Goal: Information Seeking & Learning: Learn about a topic

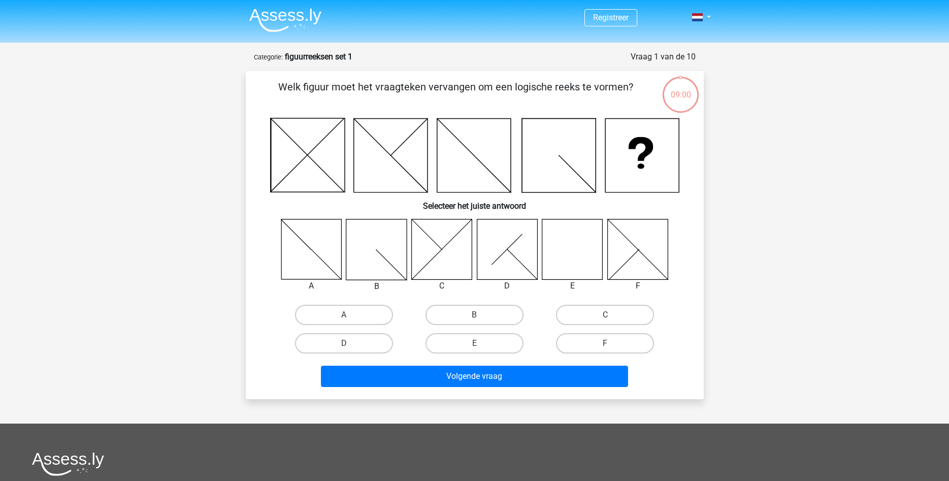
click at [213, 235] on div "Registreer Nederlands English" at bounding box center [474, 346] width 949 height 692
drag, startPoint x: 833, startPoint y: 285, endPoint x: 773, endPoint y: 239, distance: 75.0
click at [830, 286] on div "Registreer Nederlands English" at bounding box center [474, 346] width 949 height 692
click at [698, 33] on nav "Registreer Nederlands English" at bounding box center [474, 18] width 467 height 33
drag, startPoint x: 822, startPoint y: 373, endPoint x: 674, endPoint y: 419, distance: 154.2
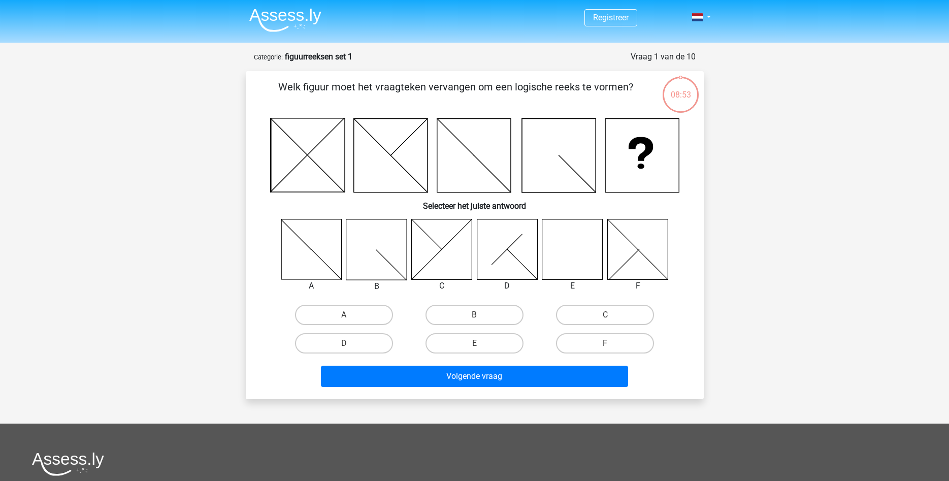
click at [816, 371] on div "Registreer Nederlands English" at bounding box center [474, 346] width 949 height 692
click at [484, 350] on label "E" at bounding box center [475, 343] width 98 height 20
click at [481, 350] on input "E" at bounding box center [477, 346] width 7 height 7
radio input "true"
click at [710, 309] on div "08:09 Vraag 1 van de 10 Categorie: figuurreeksen set 1 Welk figuur moet het vra…" at bounding box center [475, 225] width 474 height 348
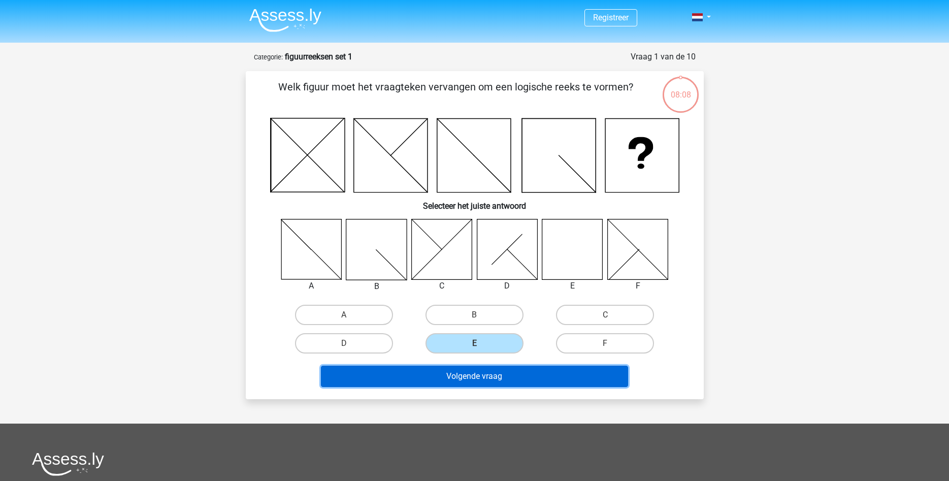
click at [503, 375] on button "Volgende vraag" at bounding box center [474, 376] width 307 height 21
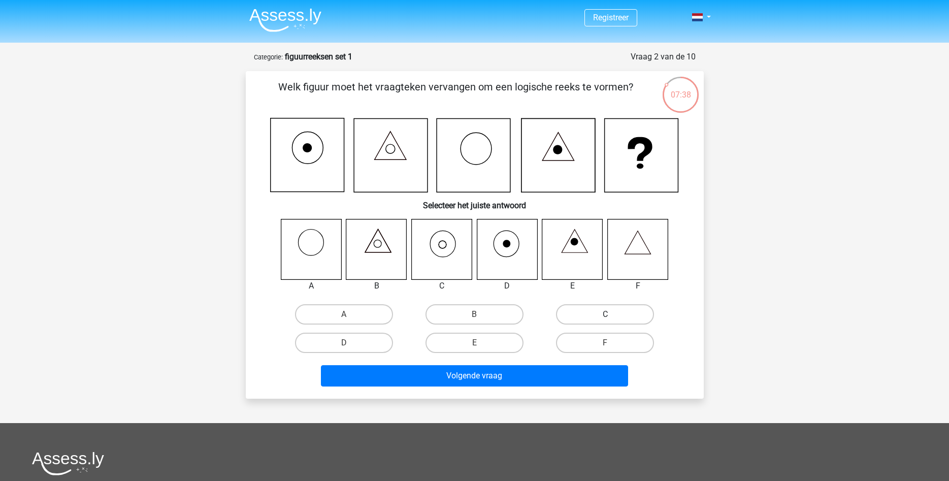
click at [639, 316] on label "C" at bounding box center [605, 314] width 98 height 20
click at [612, 316] on input "C" at bounding box center [608, 317] width 7 height 7
radio input "true"
click at [740, 310] on div "Registreer Nederlands English" at bounding box center [474, 345] width 949 height 691
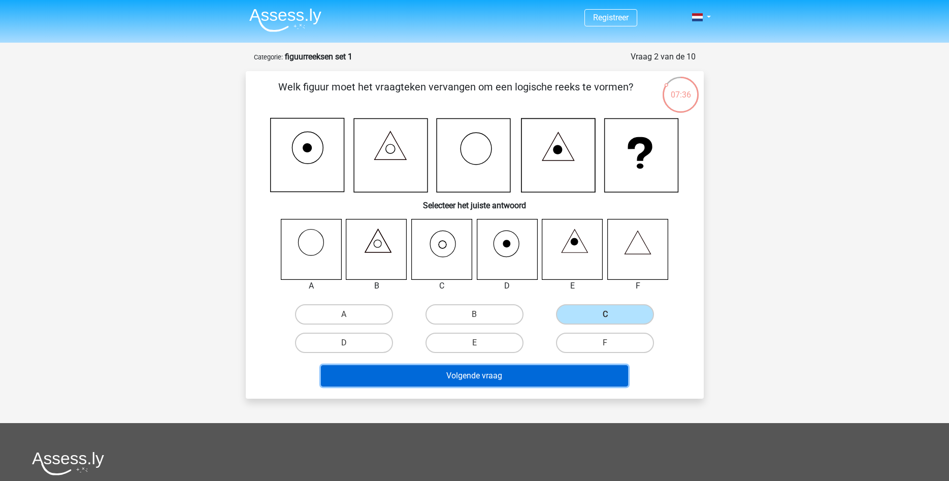
click at [598, 376] on button "Volgende vraag" at bounding box center [474, 375] width 307 height 21
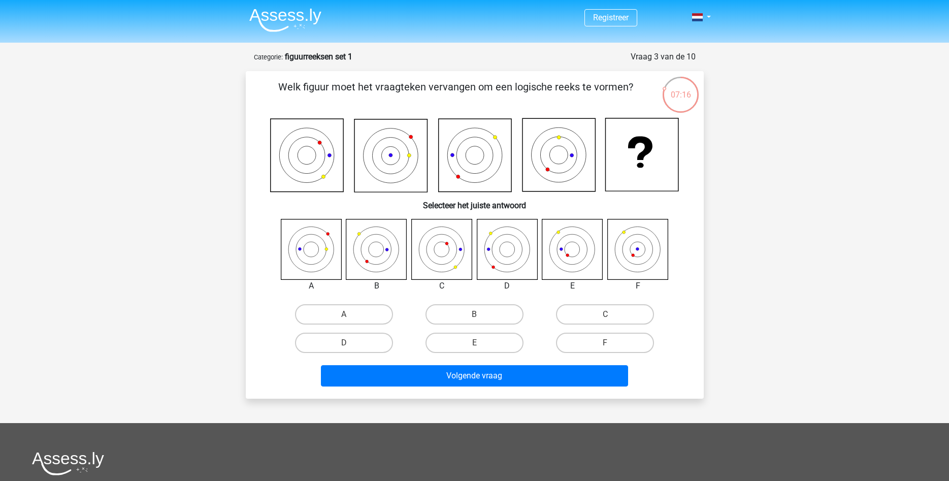
click at [762, 355] on div "Registreer Nederlands English" at bounding box center [474, 345] width 949 height 691
click at [359, 251] on icon at bounding box center [376, 249] width 60 height 60
click at [382, 262] on icon at bounding box center [376, 249] width 60 height 60
drag, startPoint x: 467, startPoint y: 311, endPoint x: 414, endPoint y: 305, distance: 53.2
click at [467, 310] on label "B" at bounding box center [475, 314] width 98 height 20
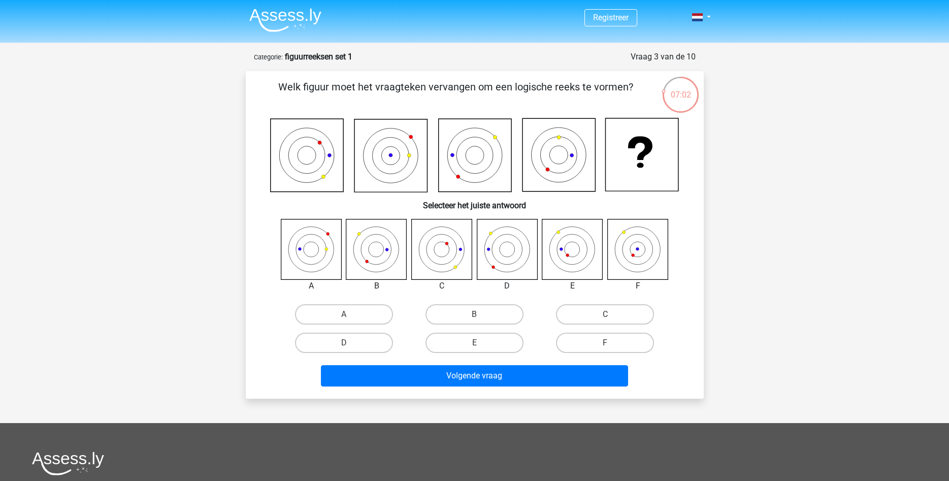
click at [474, 314] on input "B" at bounding box center [477, 317] width 7 height 7
radio input "true"
click at [186, 288] on div "Registreer Nederlands English" at bounding box center [474, 345] width 949 height 691
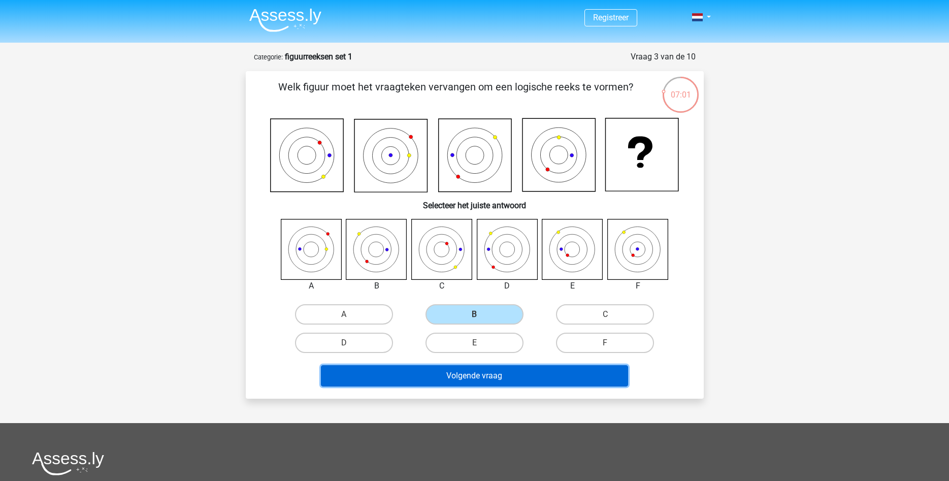
click at [515, 380] on button "Volgende vraag" at bounding box center [474, 375] width 307 height 21
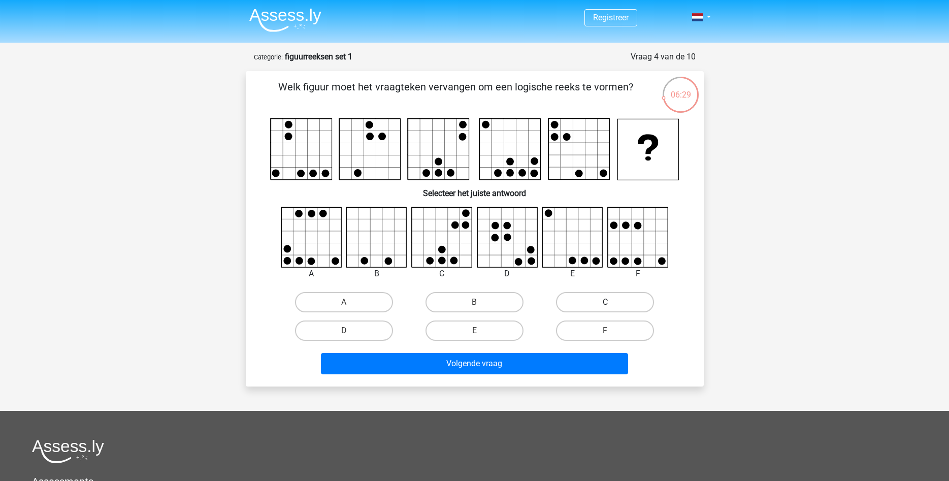
click at [593, 302] on label "C" at bounding box center [605, 302] width 98 height 20
click at [605, 302] on input "C" at bounding box center [608, 305] width 7 height 7
radio input "true"
click at [730, 310] on div "Registreer Nederlands English" at bounding box center [474, 339] width 949 height 679
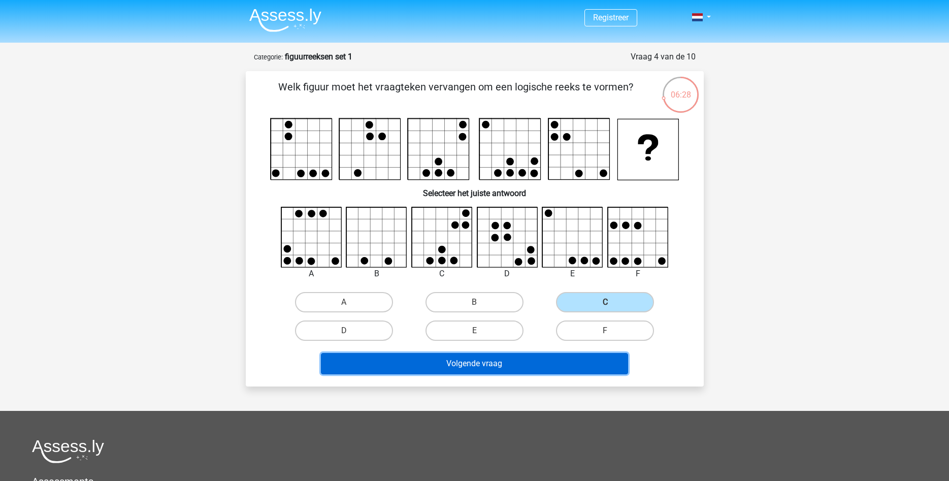
click at [538, 370] on button "Volgende vraag" at bounding box center [474, 363] width 307 height 21
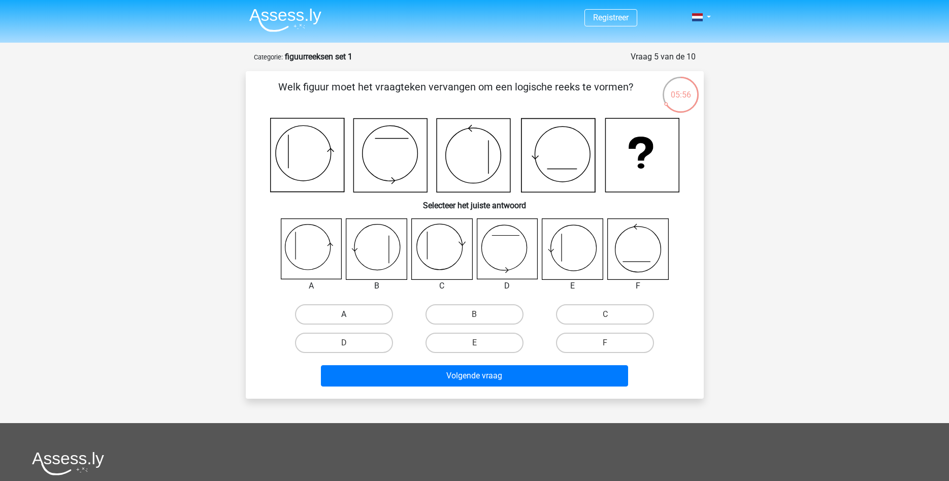
click at [320, 318] on label "A" at bounding box center [344, 314] width 98 height 20
click at [344, 318] on input "A" at bounding box center [347, 317] width 7 height 7
radio input "true"
click at [780, 319] on div "Registreer Nederlands English" at bounding box center [474, 345] width 949 height 691
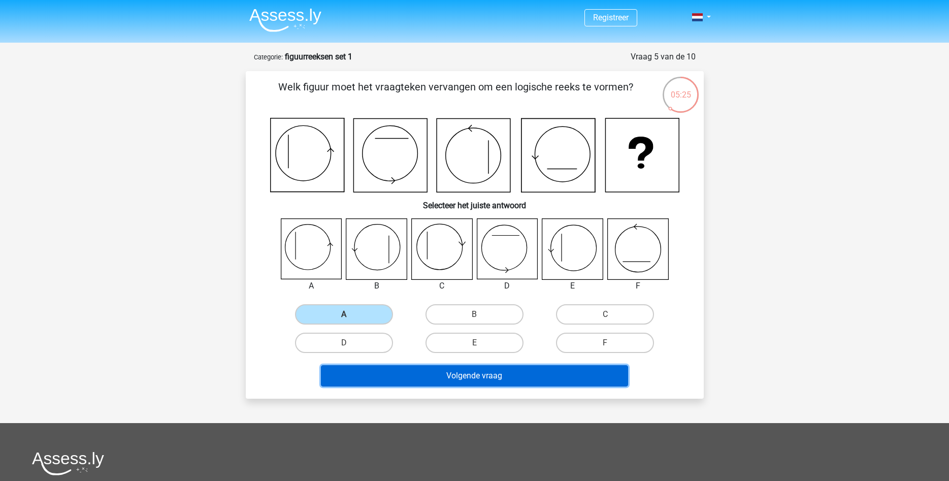
click at [608, 381] on button "Volgende vraag" at bounding box center [474, 375] width 307 height 21
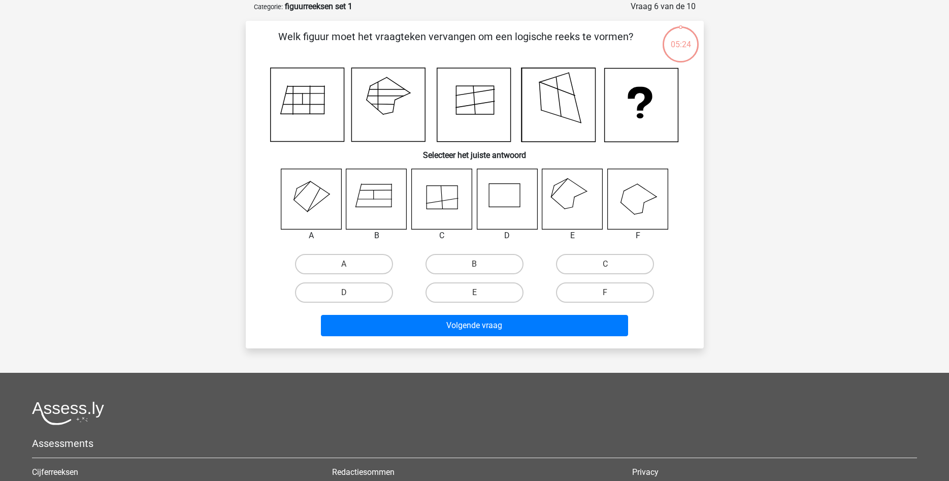
scroll to position [51, 0]
click at [511, 264] on label "B" at bounding box center [475, 263] width 98 height 20
click at [481, 264] on input "B" at bounding box center [477, 267] width 7 height 7
radio input "true"
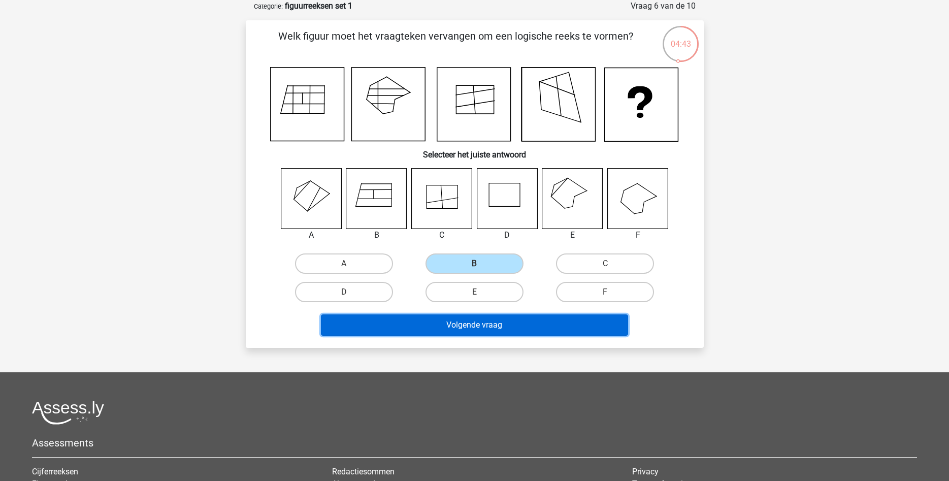
click at [504, 327] on button "Volgende vraag" at bounding box center [474, 324] width 307 height 21
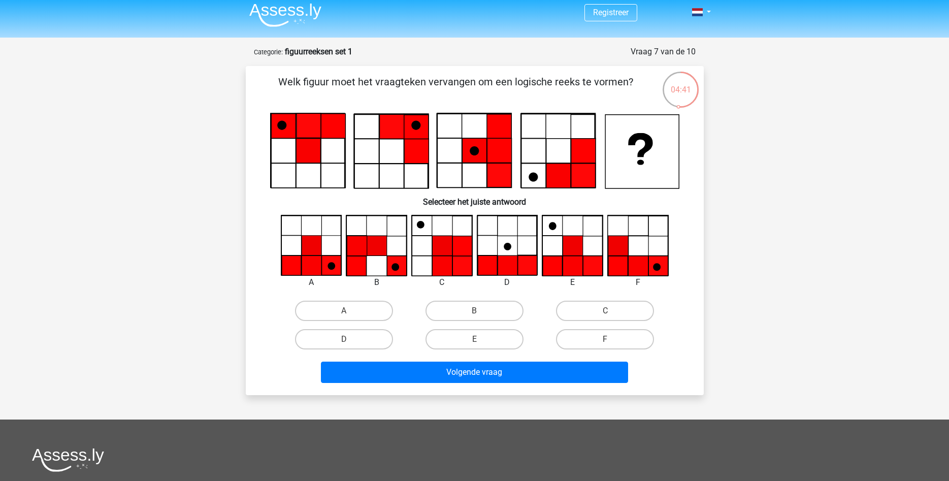
scroll to position [0, 0]
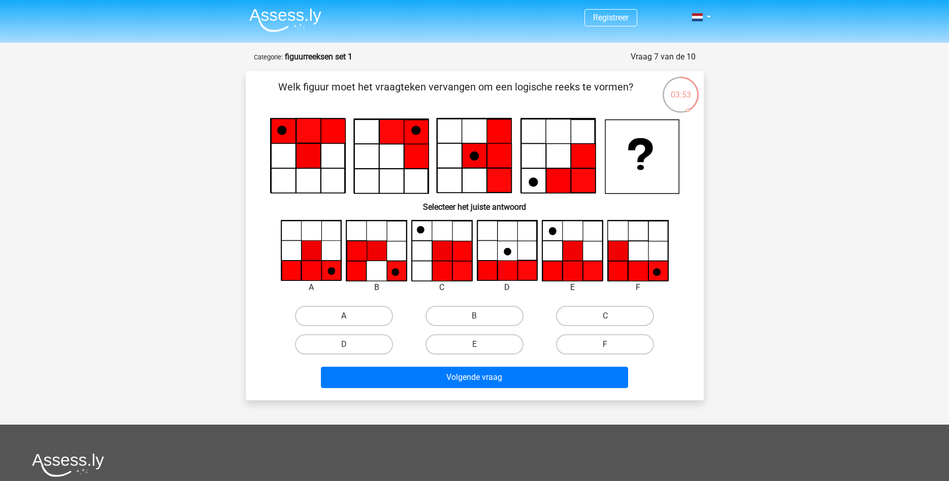
click at [340, 324] on label "A" at bounding box center [344, 316] width 98 height 20
click at [344, 322] on input "A" at bounding box center [347, 319] width 7 height 7
radio input "true"
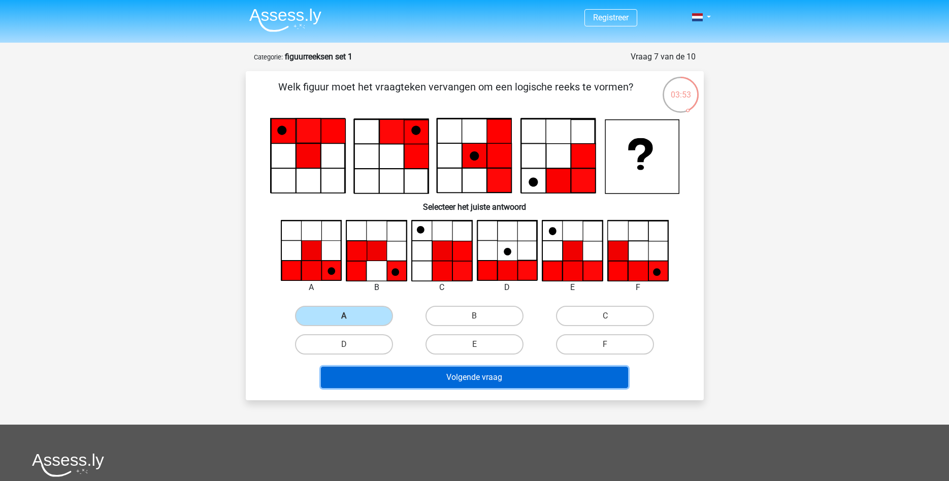
click at [413, 378] on button "Volgende vraag" at bounding box center [474, 377] width 307 height 21
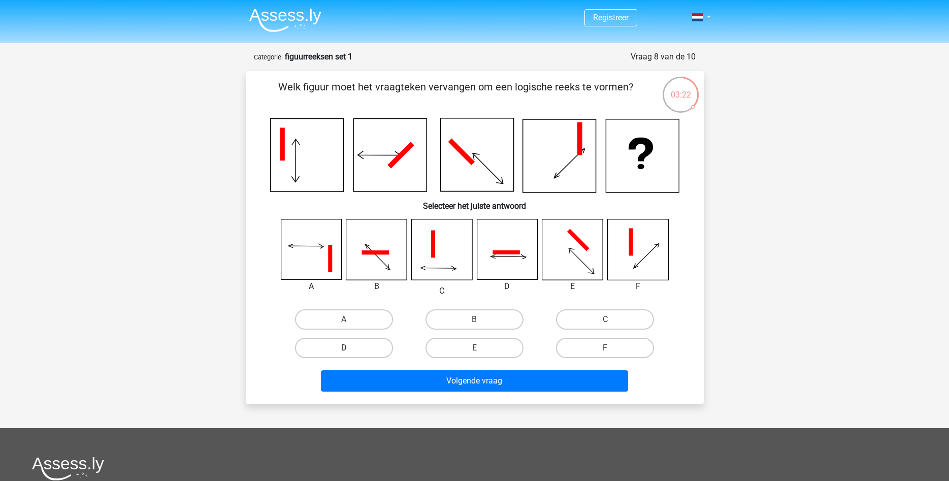
click at [338, 350] on label "D" at bounding box center [344, 348] width 98 height 20
click at [344, 350] on input "D" at bounding box center [347, 351] width 7 height 7
radio input "true"
click at [841, 322] on div "Registreer Nederlands English" at bounding box center [474, 348] width 949 height 696
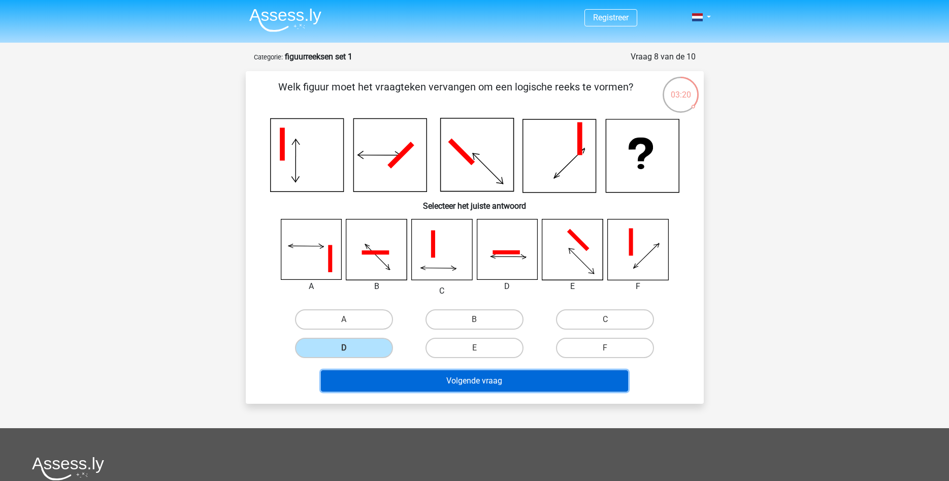
click at [523, 374] on button "Volgende vraag" at bounding box center [474, 380] width 307 height 21
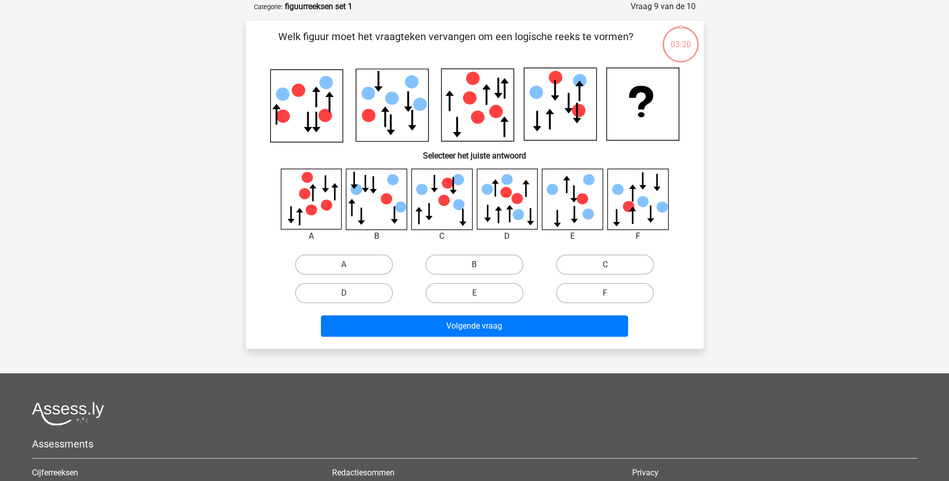
scroll to position [51, 0]
click at [467, 271] on label "B" at bounding box center [475, 264] width 98 height 20
click at [474, 271] on input "B" at bounding box center [477, 267] width 7 height 7
radio input "true"
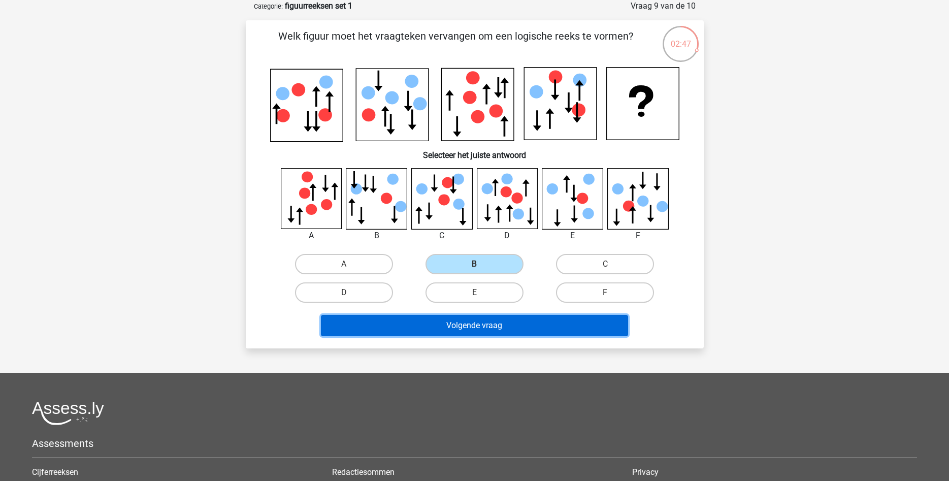
click at [520, 331] on button "Volgende vraag" at bounding box center [474, 325] width 307 height 21
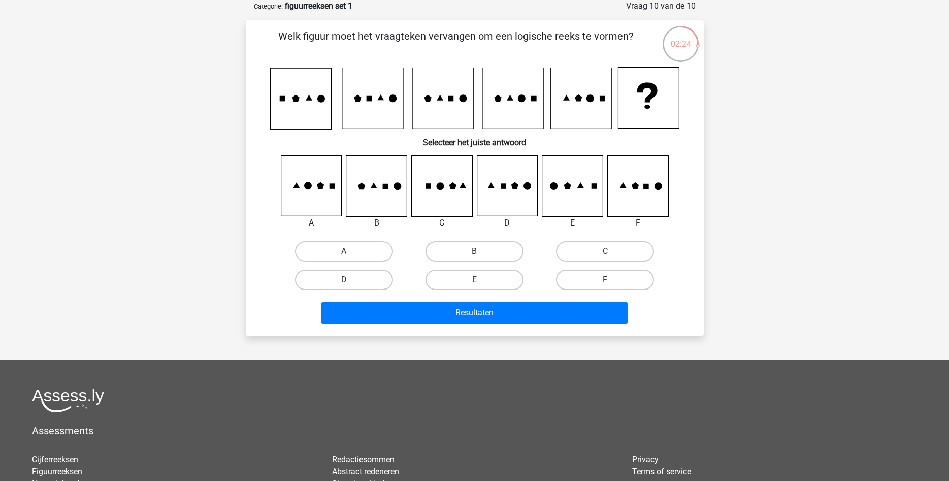
click at [379, 244] on label "A" at bounding box center [344, 251] width 98 height 20
click at [350, 251] on input "A" at bounding box center [347, 254] width 7 height 7
radio input "true"
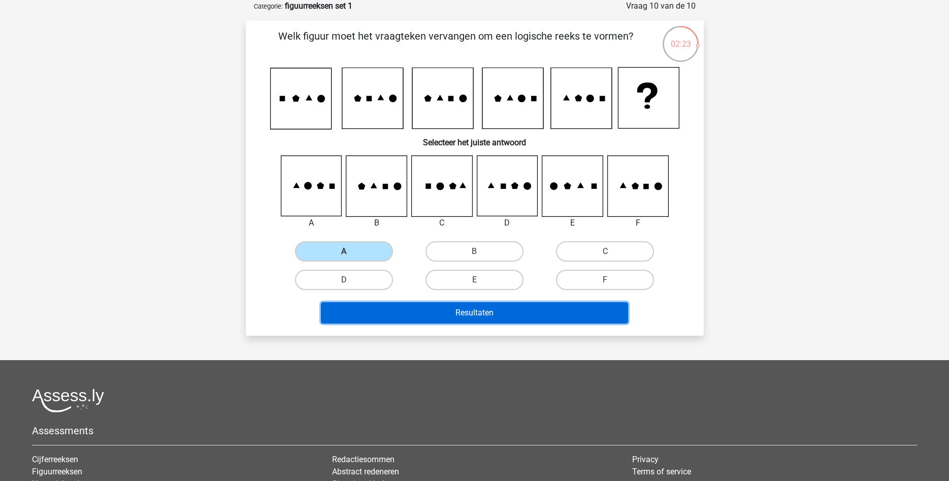
click at [403, 312] on button "Resultaten" at bounding box center [474, 312] width 307 height 21
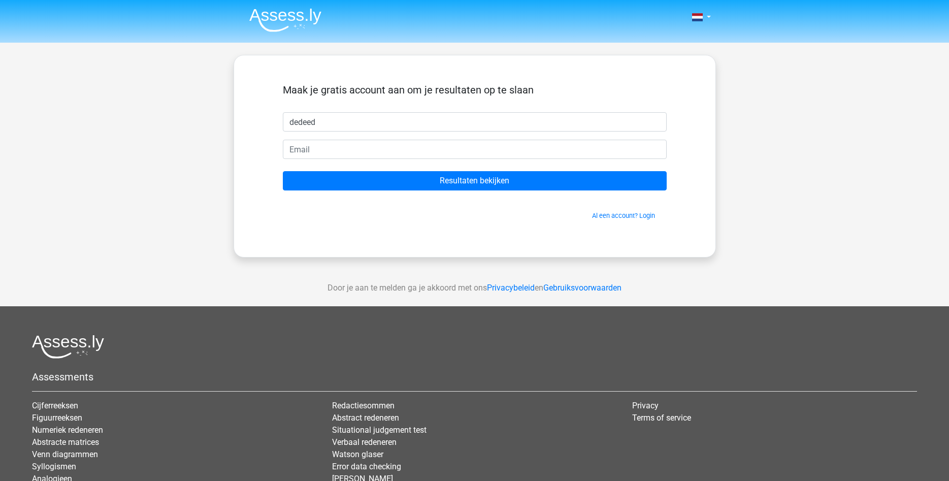
type input "dedeed"
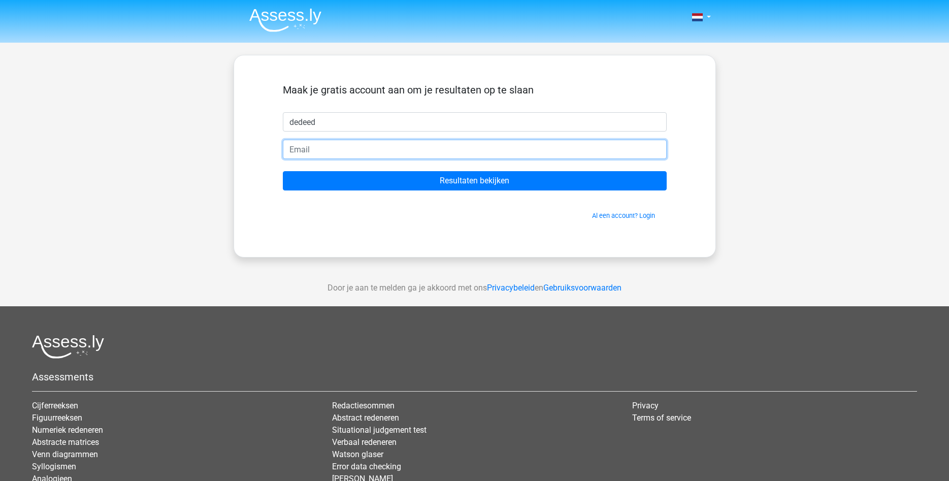
click at [339, 141] on input "email" at bounding box center [475, 149] width 384 height 19
click at [331, 146] on input "munirh807@gmail.com" at bounding box center [475, 149] width 384 height 19
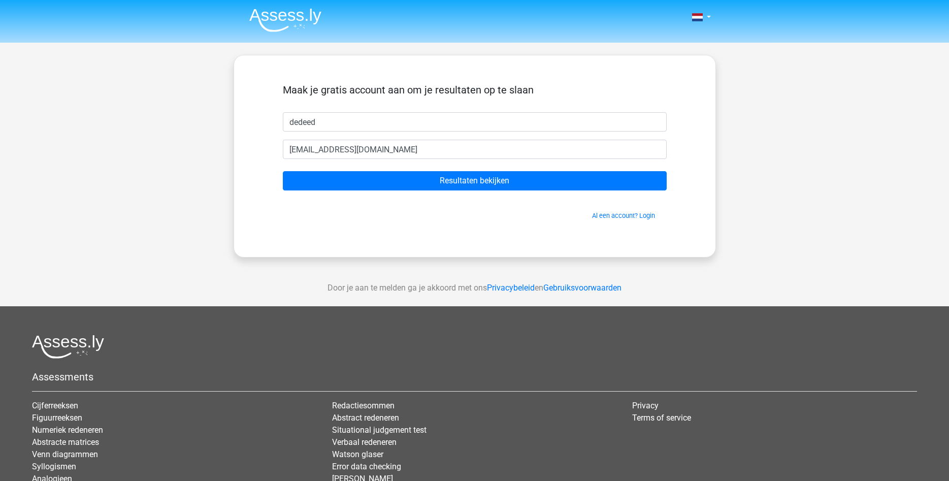
click at [324, 214] on span "Al een account? Login" at bounding box center [475, 216] width 376 height 10
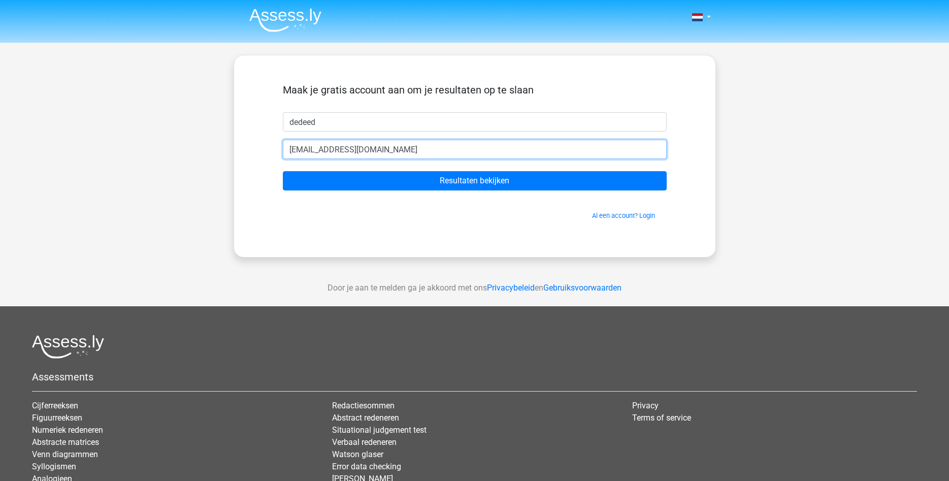
click at [314, 147] on input "munirh@gmail.com" at bounding box center [475, 149] width 384 height 19
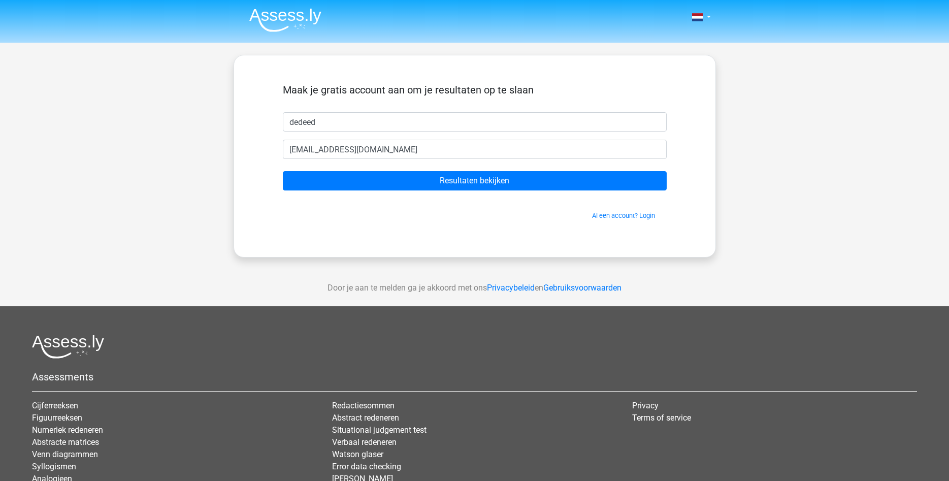
click at [380, 242] on div "Maak je gratis account aan om je resultaten op te slaan dedeed munirh@gmail.com…" at bounding box center [475, 156] width 482 height 203
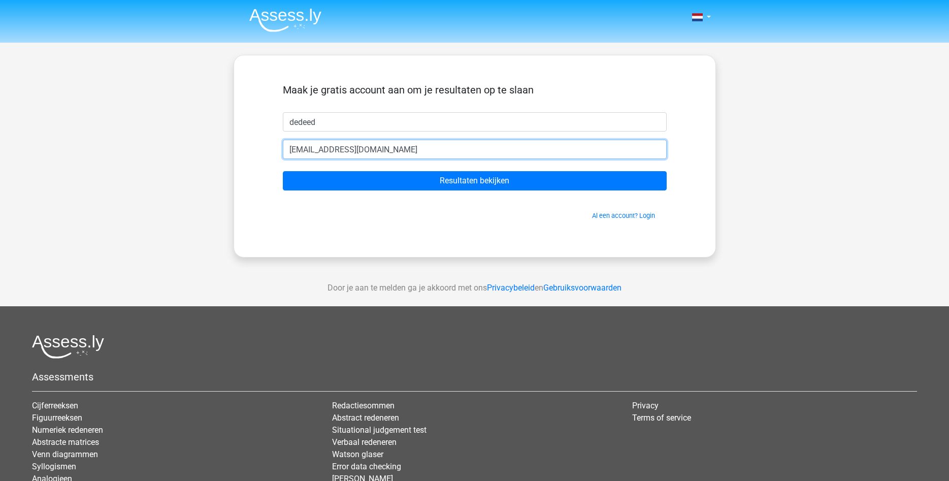
drag, startPoint x: 412, startPoint y: 148, endPoint x: 252, endPoint y: 147, distance: 160.0
click at [283, 147] on input "munirh@gmail.com" at bounding box center [475, 149] width 384 height 19
paste input "abdelilahziatti754"
type input "abdelilahziatti754@gmail.com"
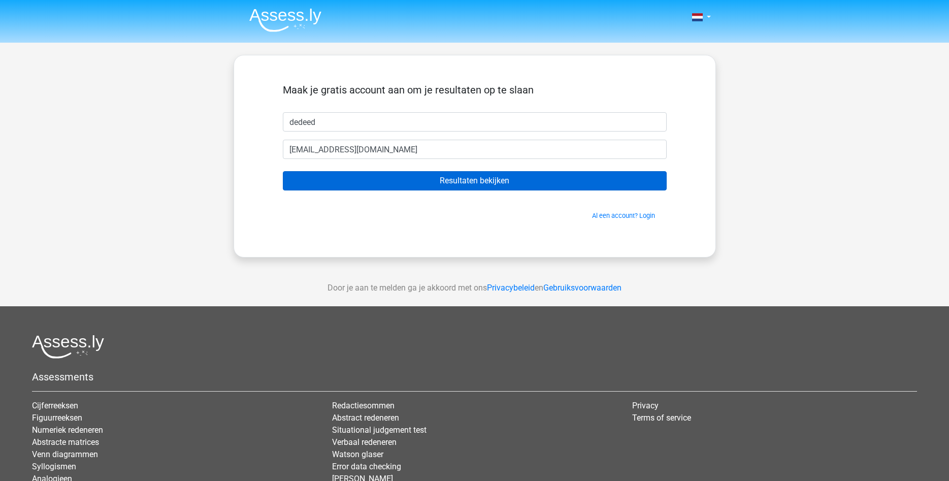
drag, startPoint x: 248, startPoint y: 183, endPoint x: 313, endPoint y: 184, distance: 65.0
click at [250, 183] on div "Maak je gratis account aan om je resultaten op te slaan dedeed abdelilahziatti7…" at bounding box center [475, 156] width 482 height 203
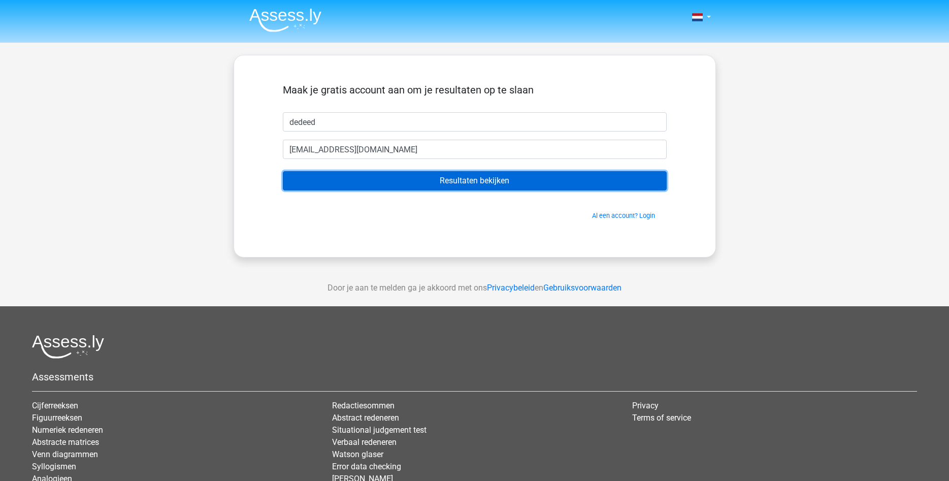
click at [319, 185] on input "Resultaten bekijken" at bounding box center [475, 180] width 384 height 19
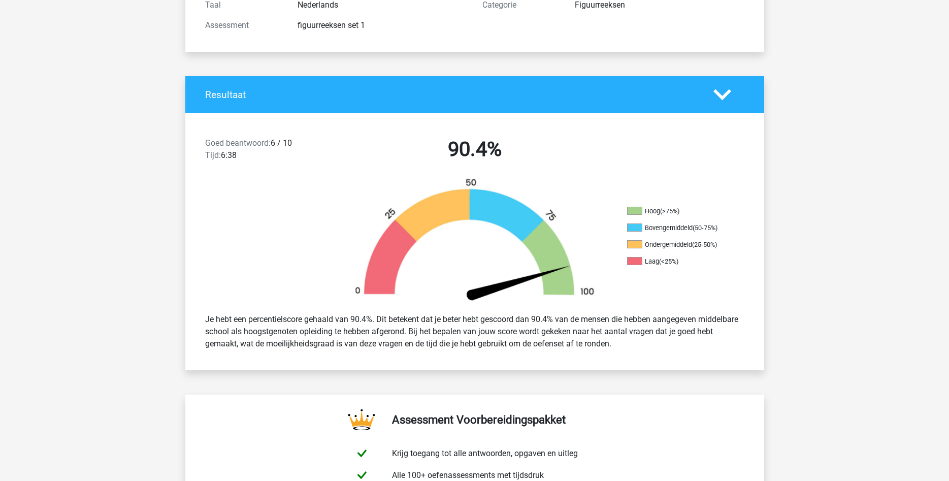
scroll to position [207, 0]
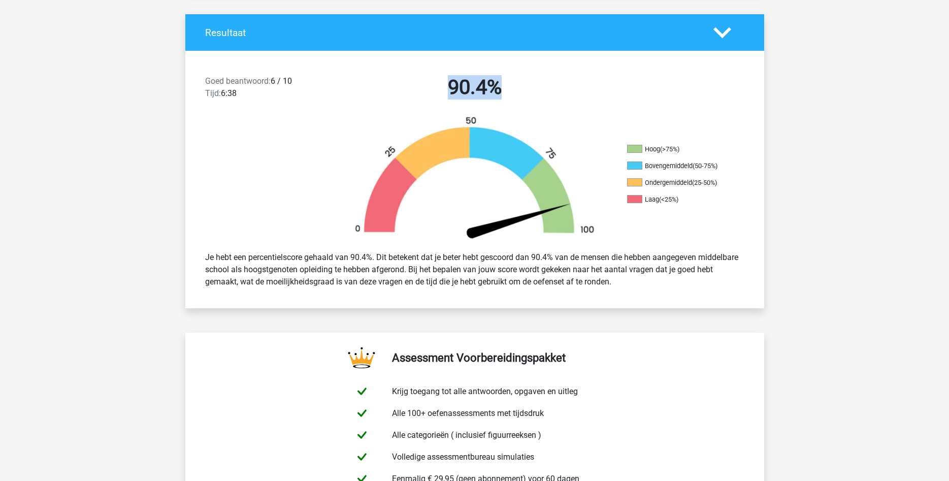
drag, startPoint x: 468, startPoint y: 82, endPoint x: 451, endPoint y: 90, distance: 18.2
click at [546, 82] on h2 "90.4%" at bounding box center [475, 87] width 262 height 24
click at [448, 90] on h2 "90.4%" at bounding box center [475, 87] width 262 height 24
drag, startPoint x: 448, startPoint y: 90, endPoint x: 566, endPoint y: 94, distance: 117.4
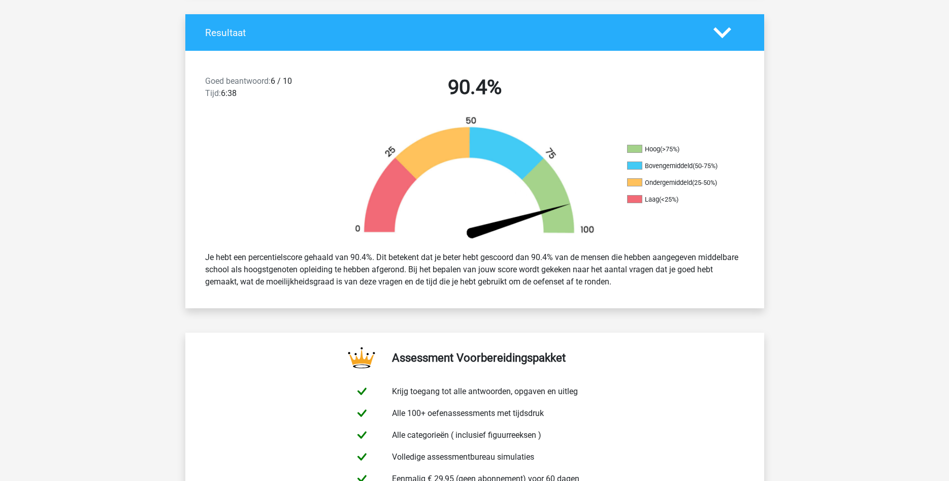
click at [512, 93] on h2 "90.4%" at bounding box center [475, 87] width 262 height 24
click at [568, 94] on h2 "90.4%" at bounding box center [475, 87] width 262 height 24
click at [480, 99] on h2 "90.4%" at bounding box center [475, 87] width 262 height 24
click at [478, 99] on h2 "90.4%" at bounding box center [475, 87] width 262 height 24
drag, startPoint x: 477, startPoint y: 99, endPoint x: 388, endPoint y: 109, distance: 90.0
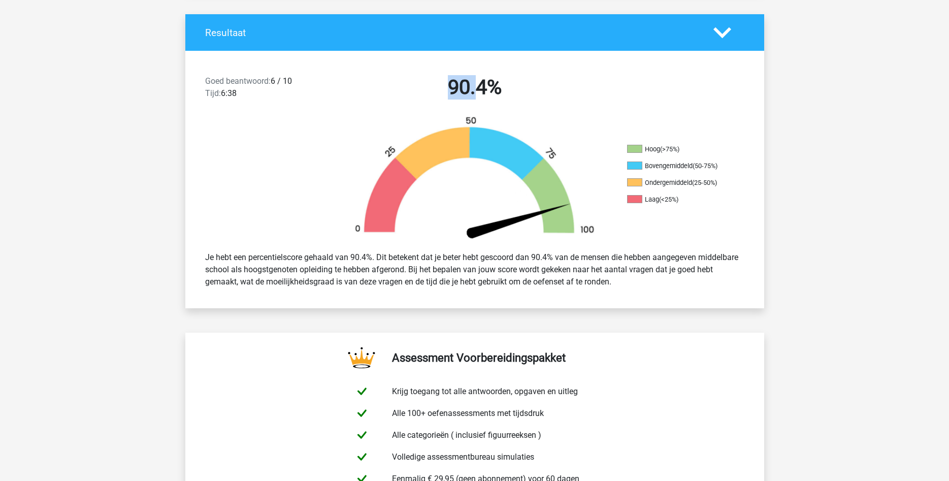
click at [428, 104] on div "Goed beantwoord: 6 / 10 Tijd: 6:38 90.4%" at bounding box center [474, 89] width 579 height 53
drag, startPoint x: 387, startPoint y: 110, endPoint x: 302, endPoint y: 116, distance: 86.0
click at [383, 111] on div "Goed beantwoord: 6 / 10 Tijd: 6:38 90.4%" at bounding box center [474, 89] width 579 height 53
click at [238, 83] on span "Goed beantwoord:" at bounding box center [238, 81] width 66 height 10
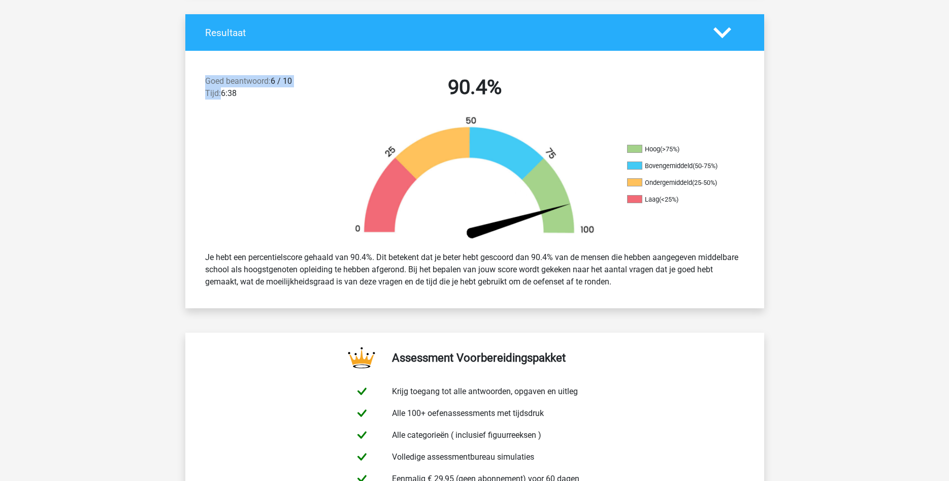
drag, startPoint x: 238, startPoint y: 83, endPoint x: 288, endPoint y: 91, distance: 51.5
click at [286, 91] on div "Goed beantwoord: 6 / 10 Tijd: 6:38" at bounding box center [267, 89] width 139 height 28
click at [297, 89] on div "Goed beantwoord: 6 / 10 Tijd: 6:38" at bounding box center [267, 89] width 139 height 28
drag, startPoint x: 297, startPoint y: 89, endPoint x: 391, endPoint y: 74, distance: 95.1
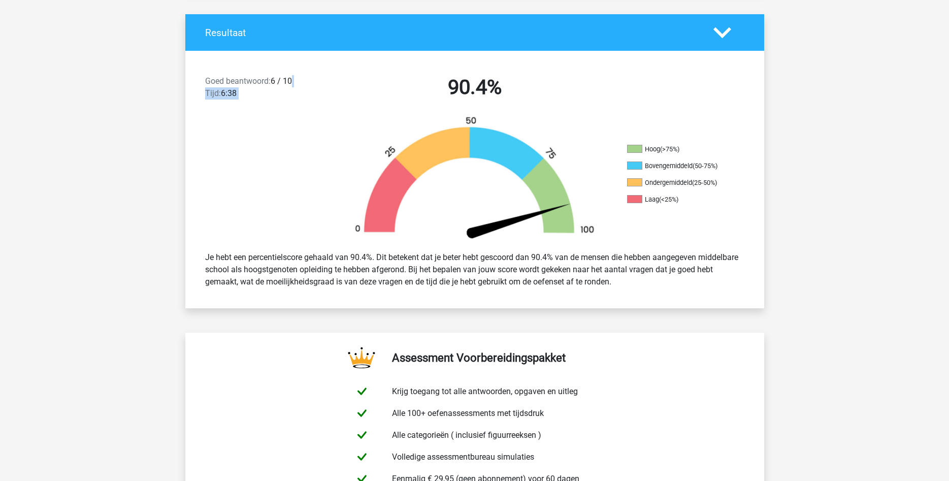
click at [391, 74] on div "Goed beantwoord: 6 / 10 Tijd: 6:38 90.4%" at bounding box center [474, 89] width 579 height 53
click at [463, 83] on h2 "90.4%" at bounding box center [475, 87] width 262 height 24
drag, startPoint x: 463, startPoint y: 83, endPoint x: 500, endPoint y: 88, distance: 37.4
click at [467, 84] on h2 "90.4%" at bounding box center [475, 87] width 262 height 24
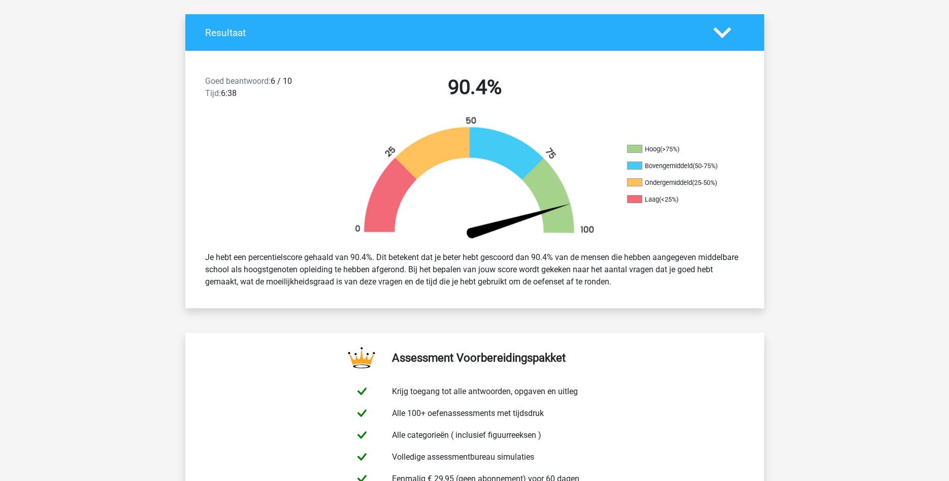
click at [519, 90] on h2 "90.4%" at bounding box center [475, 87] width 262 height 24
drag, startPoint x: 519, startPoint y: 90, endPoint x: 418, endPoint y: 92, distance: 100.6
click at [418, 92] on h2 "90.4%" at bounding box center [475, 87] width 262 height 24
click at [228, 84] on span "Goed beantwoord:" at bounding box center [238, 81] width 66 height 10
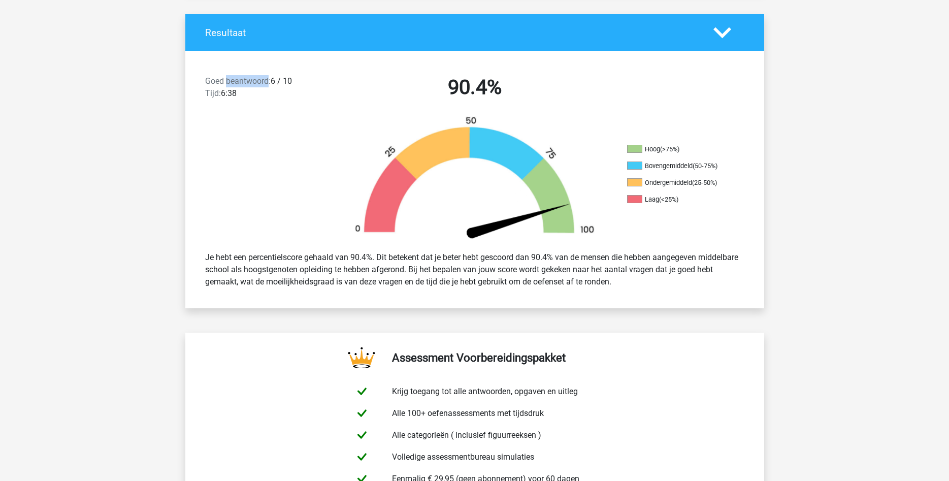
click at [228, 84] on span "Goed beantwoord:" at bounding box center [238, 81] width 66 height 10
drag, startPoint x: 228, startPoint y: 84, endPoint x: 278, endPoint y: 86, distance: 49.8
click at [278, 86] on div "Goed beantwoord: 6 / 10 Tijd: 6:38" at bounding box center [267, 89] width 139 height 28
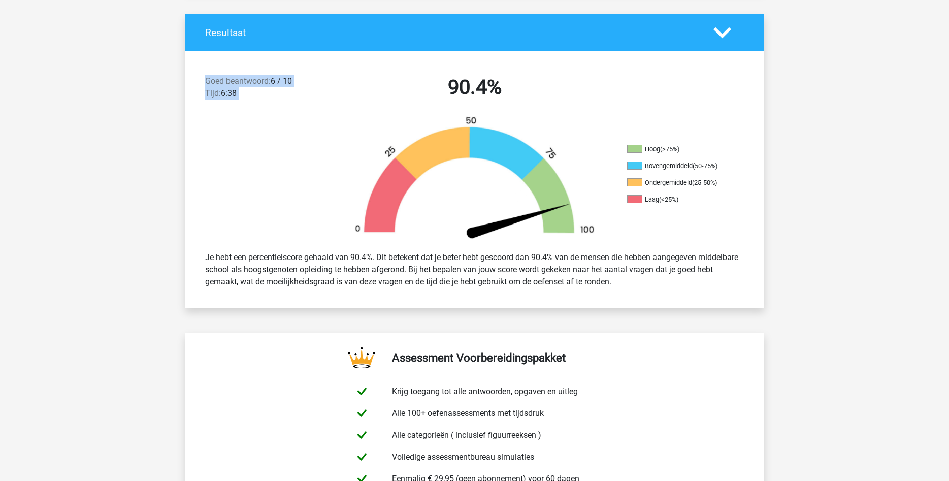
drag, startPoint x: 278, startPoint y: 86, endPoint x: 343, endPoint y: 112, distance: 70.0
click at [343, 112] on div "Goed beantwoord: 6 / 10 Tijd: 6:38 90.4%" at bounding box center [474, 89] width 579 height 53
click at [347, 104] on div "Goed beantwoord: 6 / 10 Tijd: 6:38 90.4%" at bounding box center [474, 89] width 579 height 53
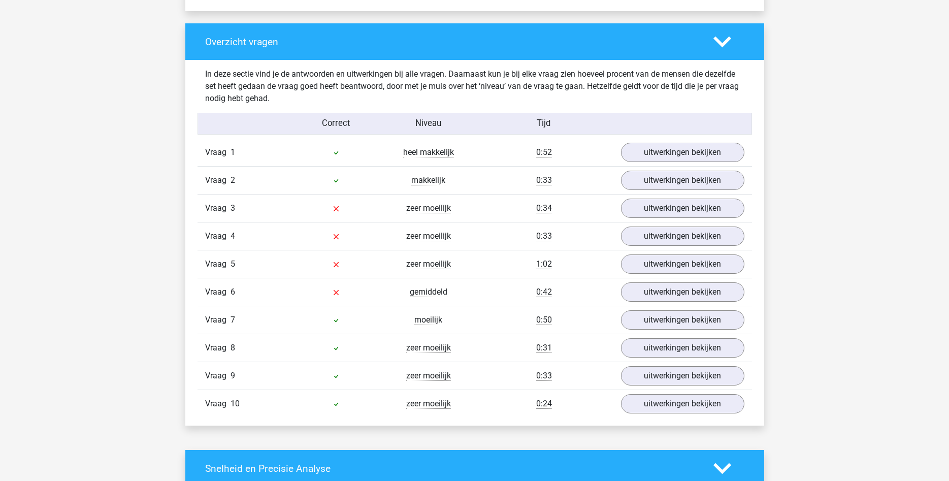
scroll to position [777, 0]
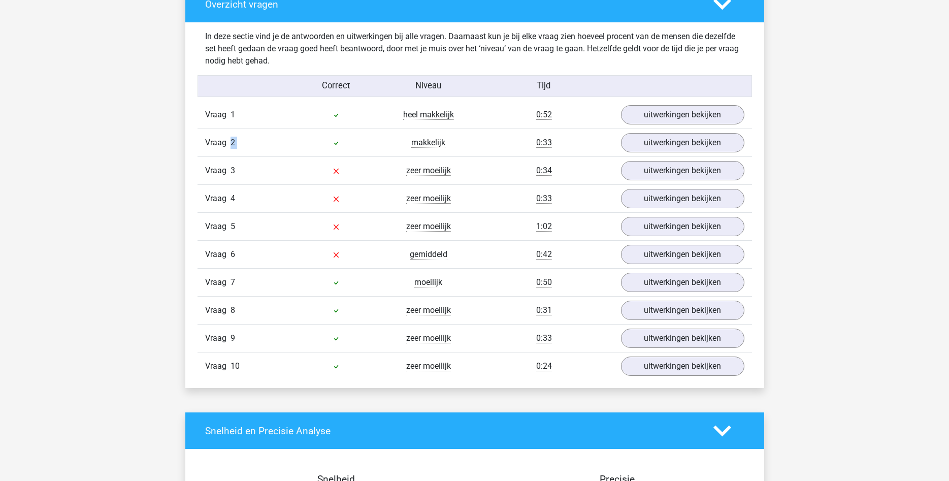
drag, startPoint x: 471, startPoint y: 249, endPoint x: 121, endPoint y: 155, distance: 362.3
click at [121, 155] on div "Kies premium dedeed abdelilahziatti754@gmail.com" at bounding box center [474, 348] width 949 height 2251
click at [112, 151] on div "Kies premium dedeed abdelilahziatti754@gmail.com" at bounding box center [474, 348] width 949 height 2251
drag, startPoint x: 201, startPoint y: 166, endPoint x: 788, endPoint y: 228, distance: 590.3
click at [788, 228] on div "Kies premium dedeed abdelilahziatti754@gmail.com" at bounding box center [474, 348] width 949 height 2251
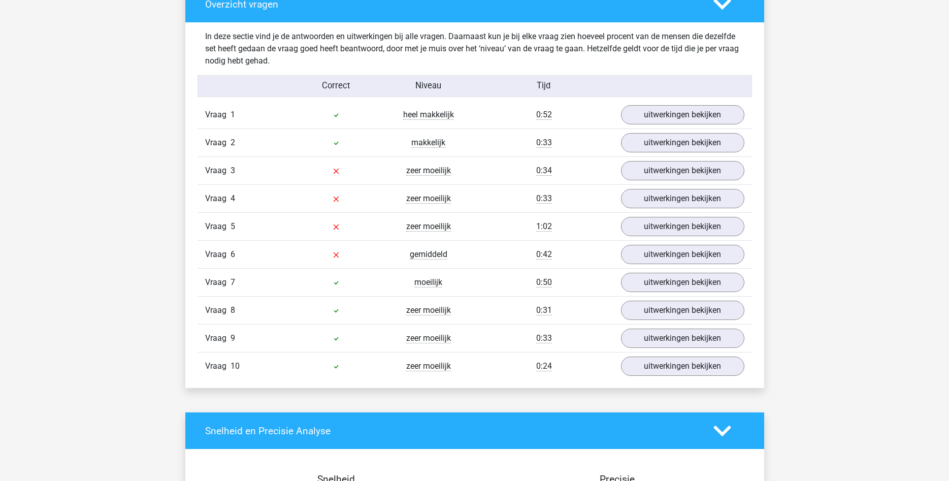
click at [788, 228] on div "Kies premium dedeed abdelilahziatti754@gmail.com" at bounding box center [474, 348] width 949 height 2251
drag, startPoint x: 744, startPoint y: 225, endPoint x: 167, endPoint y: 164, distance: 580.7
click at [167, 164] on div "Kies premium dedeed abdelilahziatti754@gmail.com" at bounding box center [474, 348] width 949 height 2251
click at [163, 161] on div "Kies premium dedeed abdelilahziatti754@gmail.com" at bounding box center [474, 348] width 949 height 2251
drag, startPoint x: 213, startPoint y: 170, endPoint x: 273, endPoint y: 180, distance: 61.3
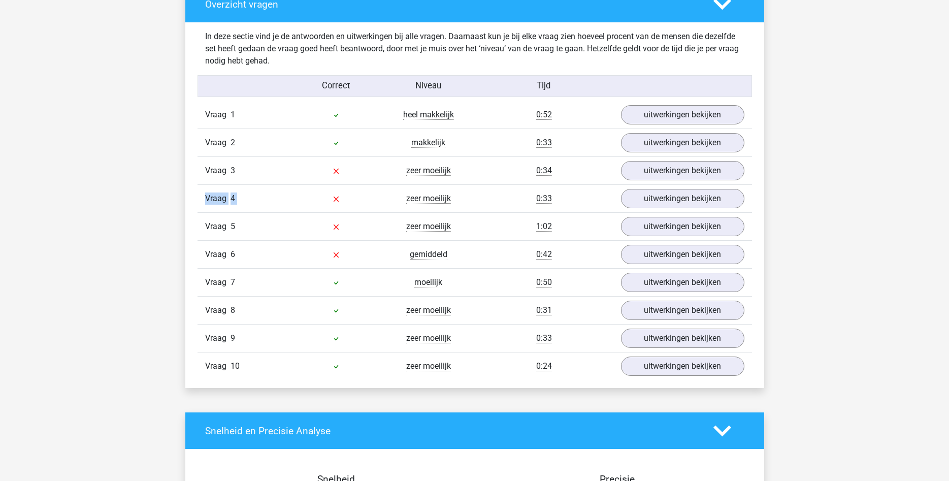
click at [348, 199] on div "Vraag 1 heel makkelijk 0:52 uitwerkingen bekijken Welk figuur moet het vraagtek…" at bounding box center [474, 240] width 539 height 279
click at [227, 171] on span "Vraag" at bounding box center [217, 171] width 25 height 12
click at [215, 170] on span "Vraag" at bounding box center [217, 171] width 25 height 12
drag, startPoint x: 215, startPoint y: 170, endPoint x: 781, endPoint y: 267, distance: 573.5
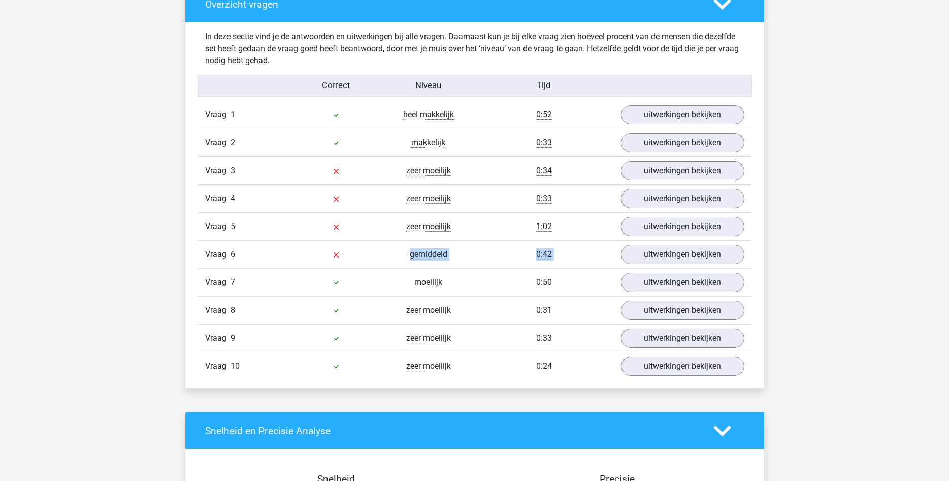
click at [781, 267] on div "Kies premium dedeed abdelilahziatti754@gmail.com" at bounding box center [474, 348] width 949 height 2251
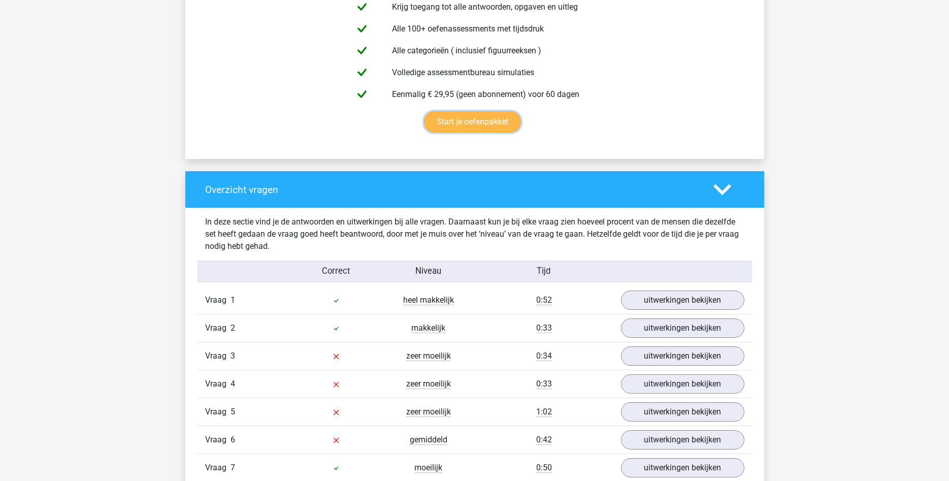
scroll to position [570, 0]
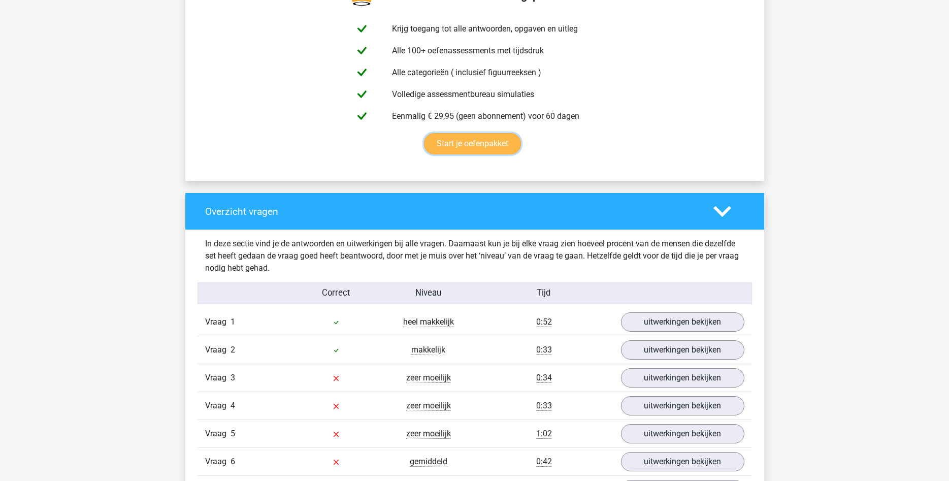
drag, startPoint x: 218, startPoint y: 24, endPoint x: 237, endPoint y: -43, distance: 69.8
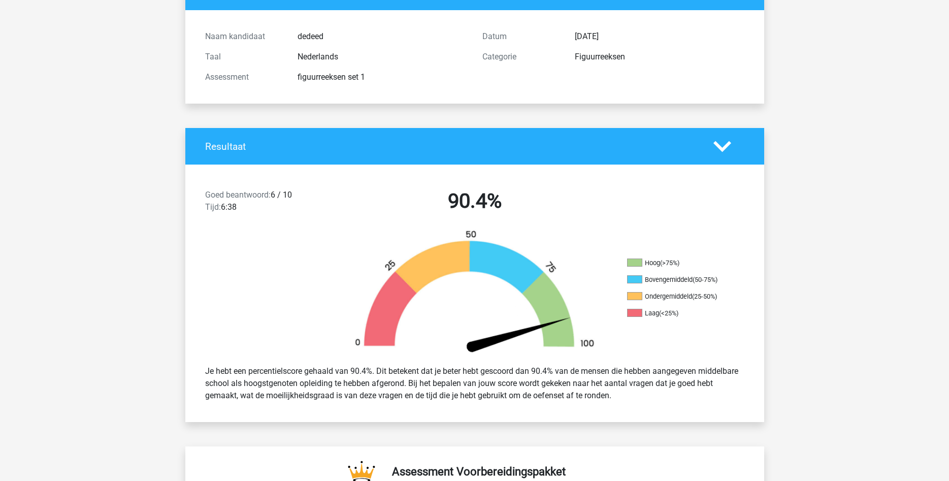
scroll to position [0, 0]
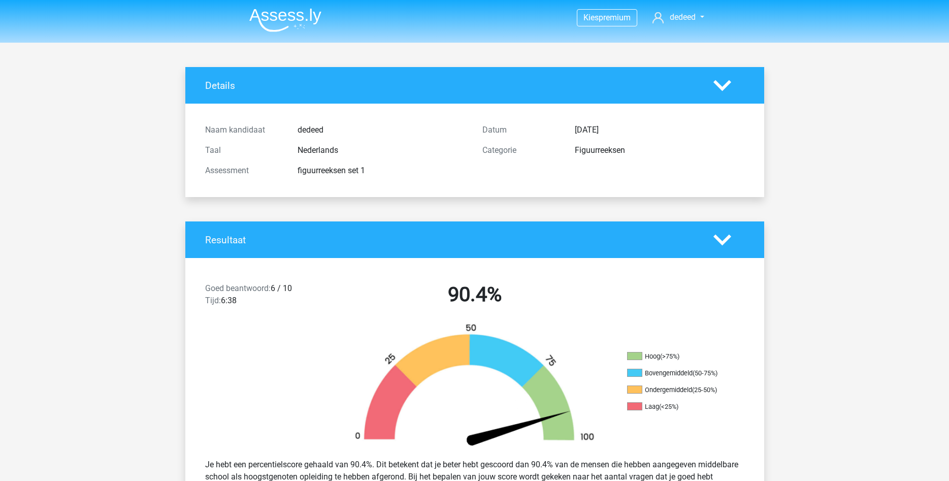
drag, startPoint x: 156, startPoint y: 256, endPoint x: 201, endPoint y: 41, distance: 219.5
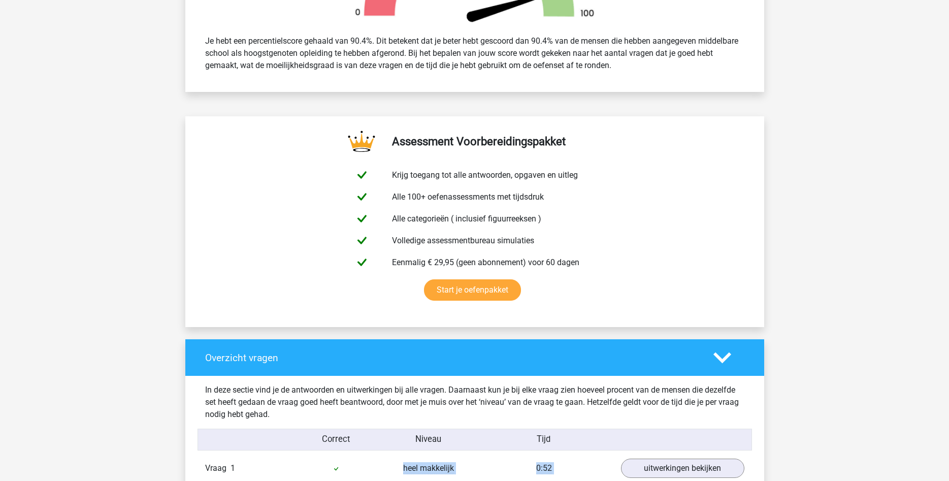
scroll to position [458, 0]
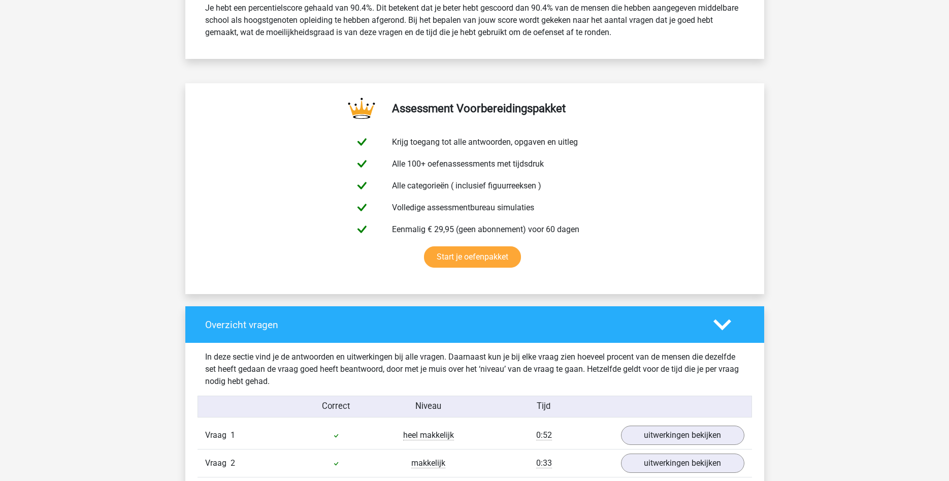
drag, startPoint x: 187, startPoint y: 48, endPoint x: 775, endPoint y: 377, distance: 673.7
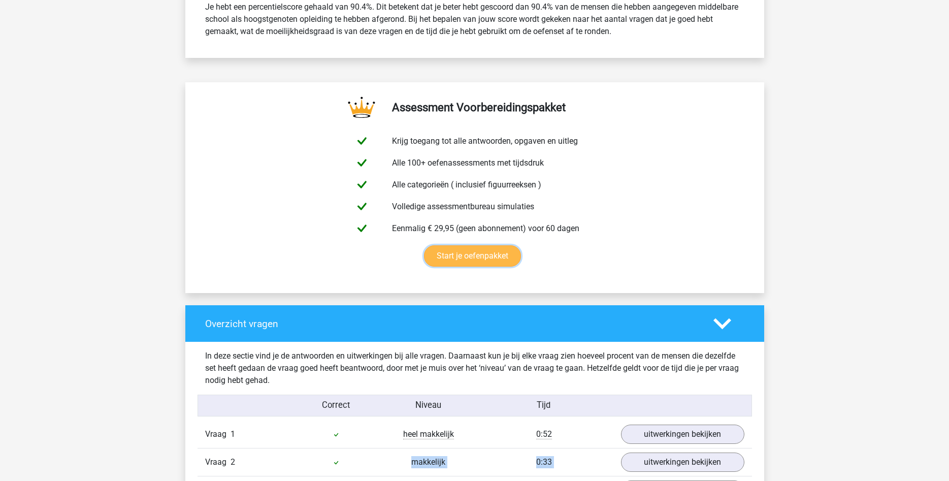
click at [521, 267] on link "Start je oefenpakket" at bounding box center [472, 255] width 97 height 21
